Goal: Task Accomplishment & Management: Manage account settings

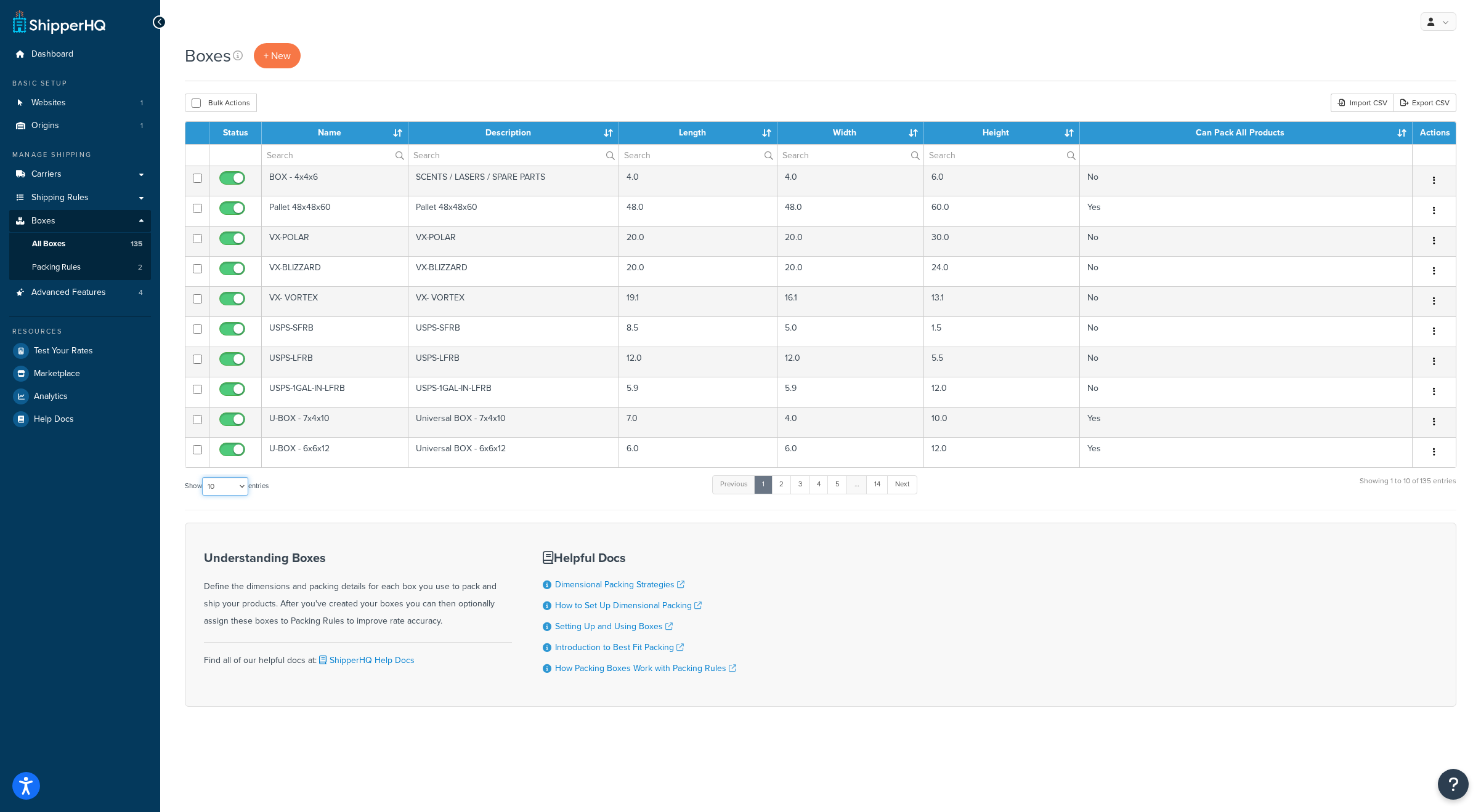
click at [244, 492] on select "10 15 25 50 100 1000" at bounding box center [225, 486] width 46 height 19
select select "1000"
click at [203, 477] on select "10 15 25 50 100 1000" at bounding box center [225, 486] width 46 height 19
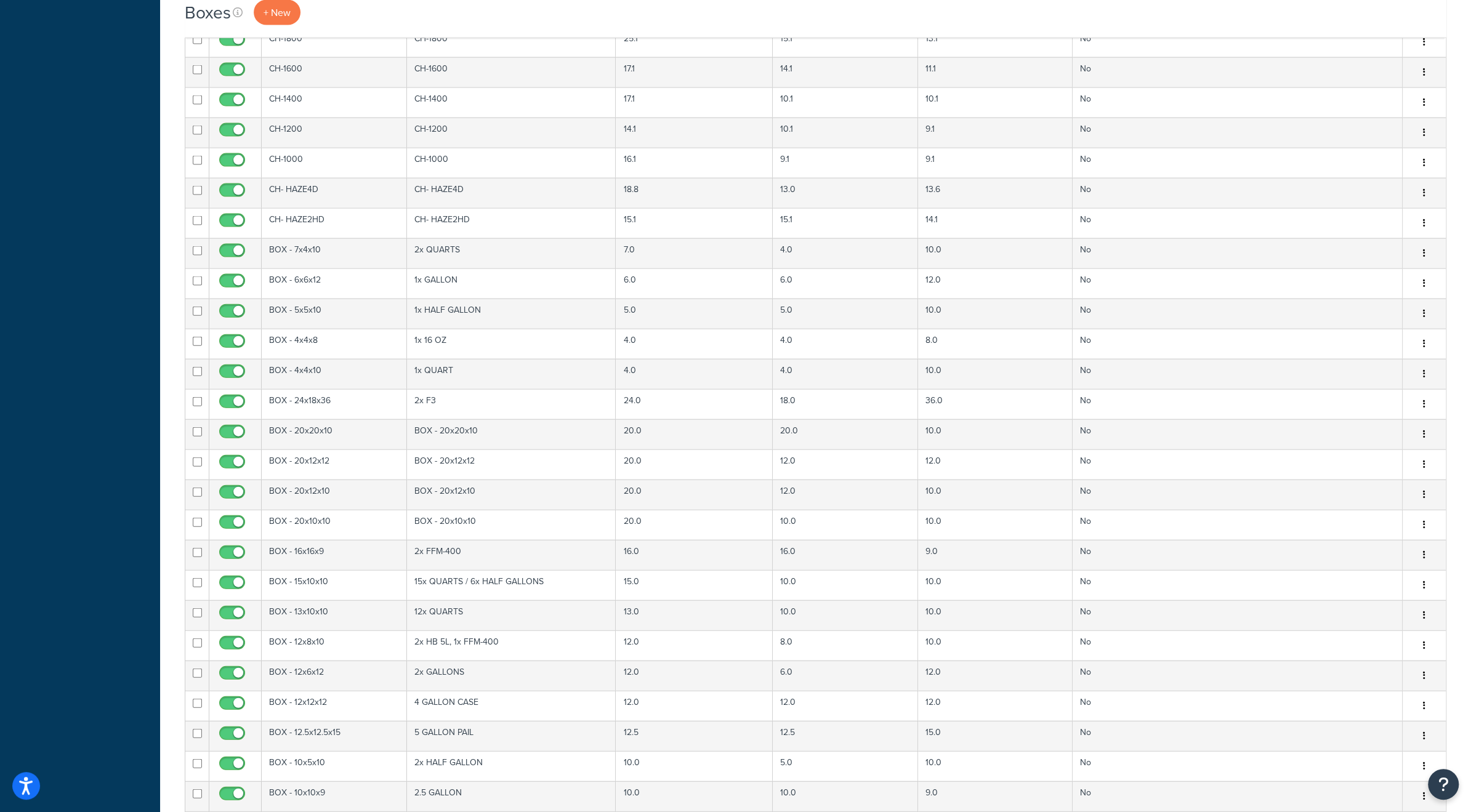
scroll to position [2545, 0]
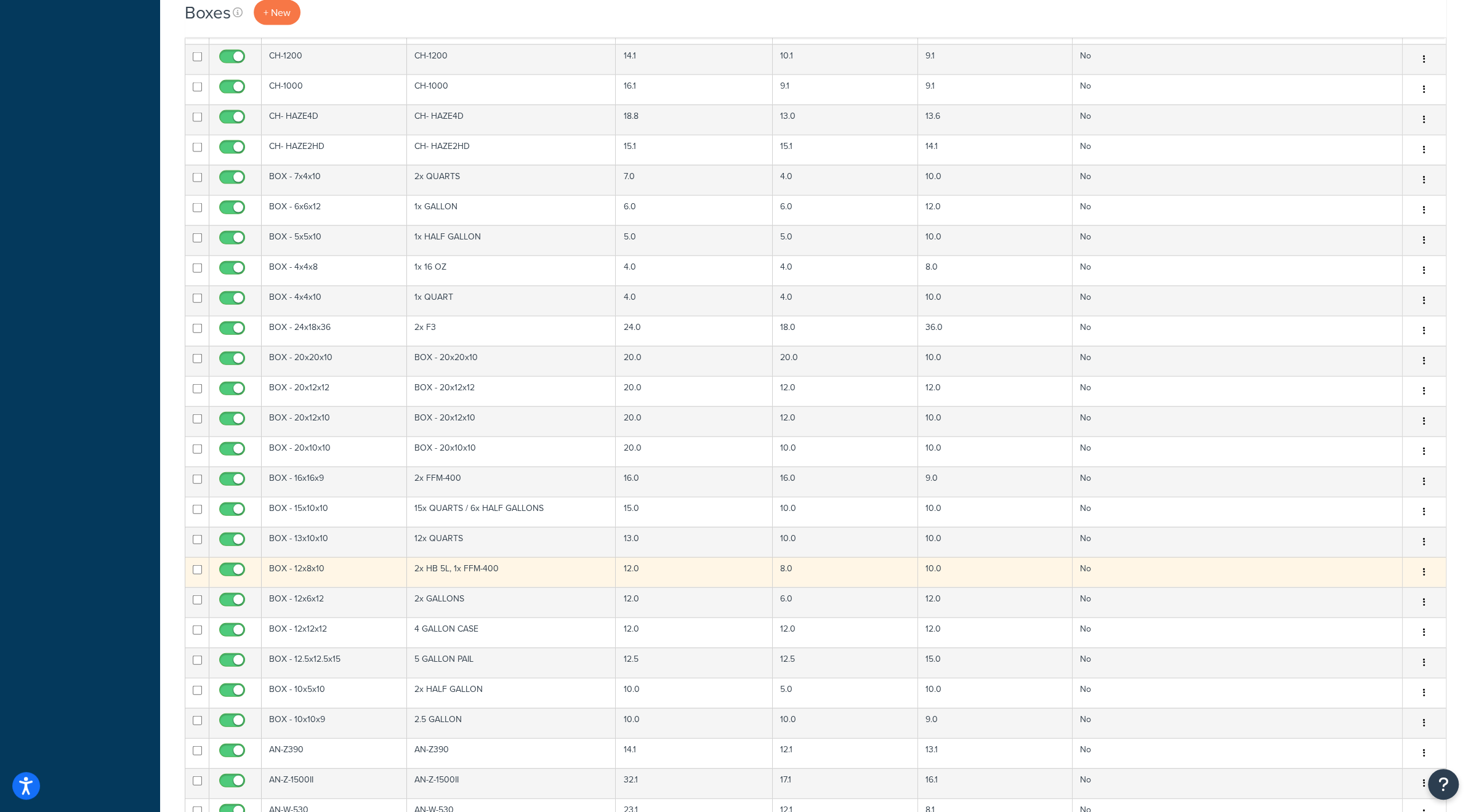
click at [325, 557] on td "BOX - 12x8x10" at bounding box center [334, 572] width 145 height 30
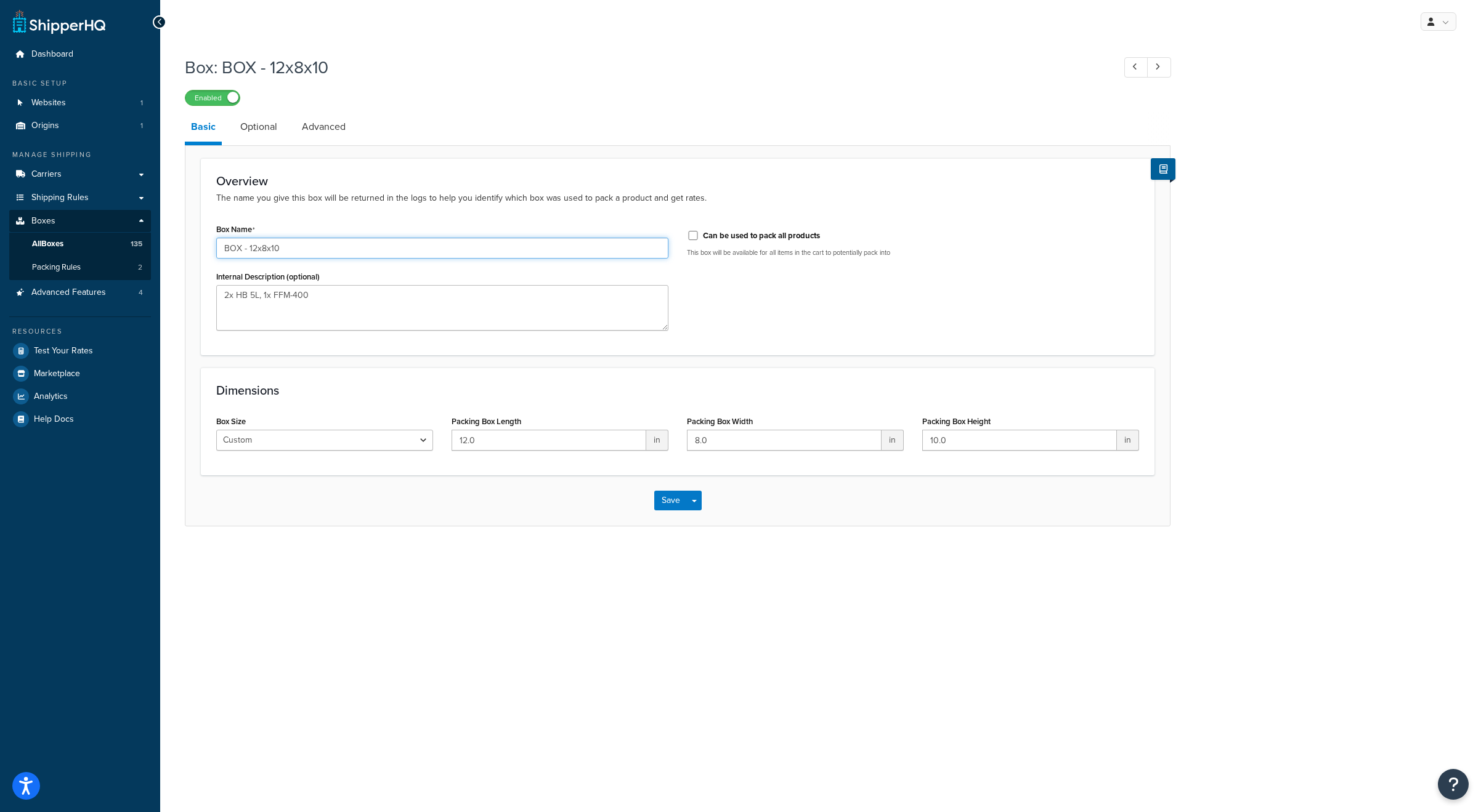
drag, startPoint x: 288, startPoint y: 249, endPoint x: 208, endPoint y: 249, distance: 80.0
click at [208, 249] on div "Box Name BOX - 12x8x10 Internal Description (optional) 2x HB 5L, 1x FFM-400" at bounding box center [442, 280] width 471 height 120
click at [330, 297] on textarea "2x HB 5L, 1x FFM-400" at bounding box center [443, 307] width 452 height 45
type textarea "2x HB 5L, 1x FFM-400, 1x AN-4L"
